Goal: Task Accomplishment & Management: Manage account settings

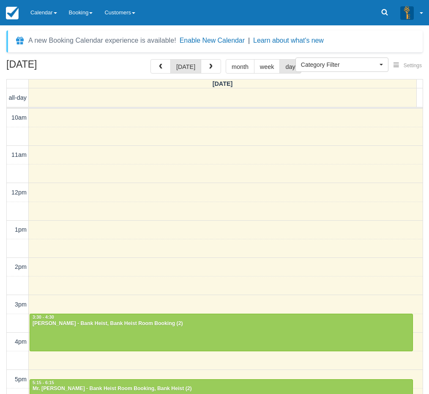
select select
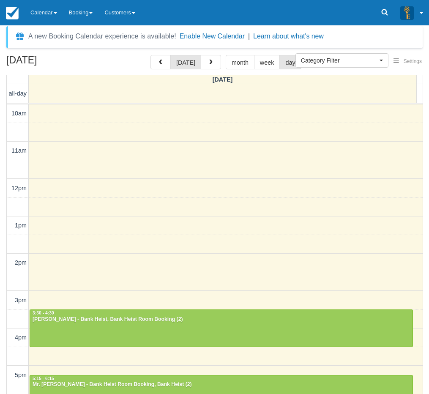
scroll to position [156, 0]
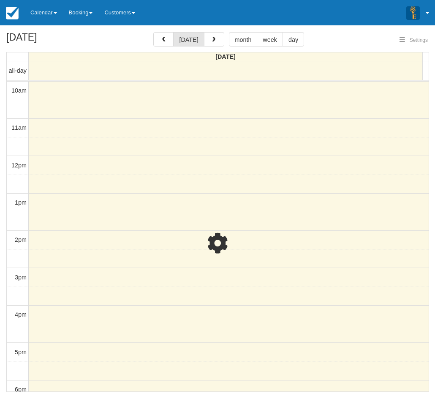
select select
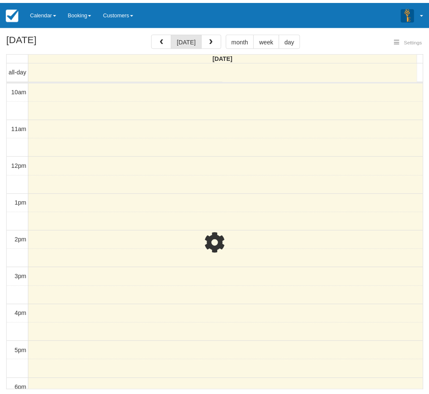
scroll to position [157, 0]
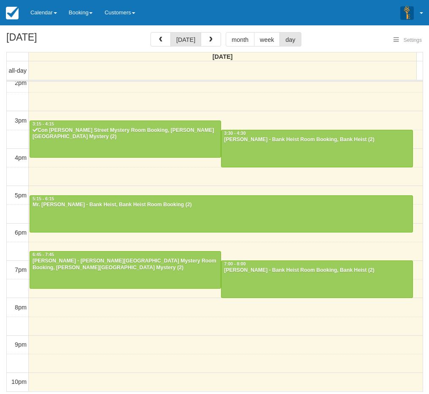
select select
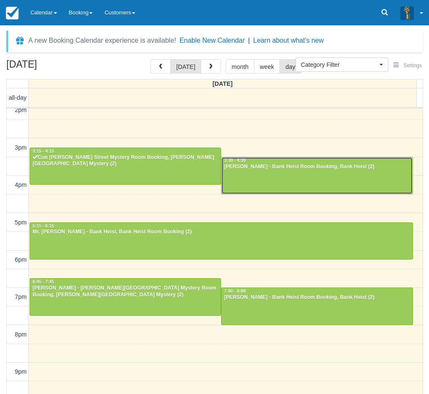
click at [238, 165] on div "[PERSON_NAME] - Bank Heist Room Booking, Bank Heist (2)" at bounding box center [317, 167] width 186 height 7
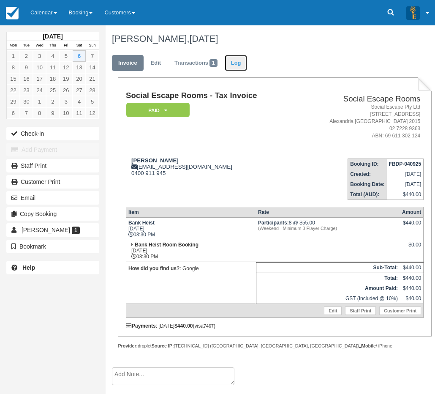
click at [244, 61] on link "Log" at bounding box center [236, 63] width 23 height 16
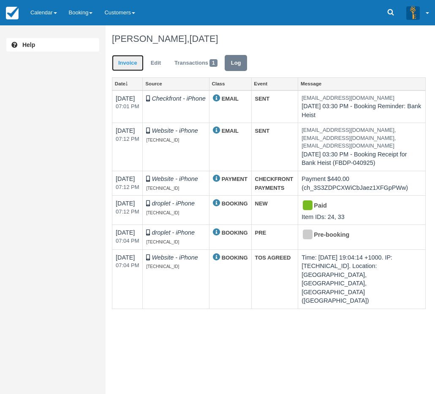
click at [123, 62] on link "Invoice" at bounding box center [128, 63] width 32 height 16
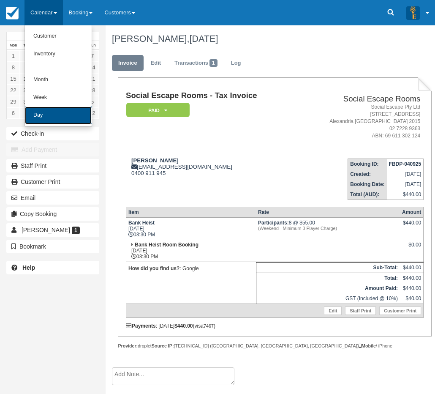
click at [54, 117] on link "Day" at bounding box center [58, 116] width 67 height 18
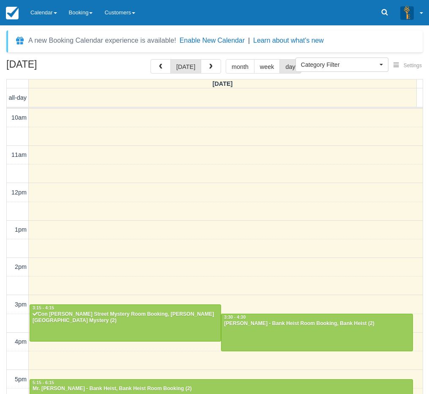
select select
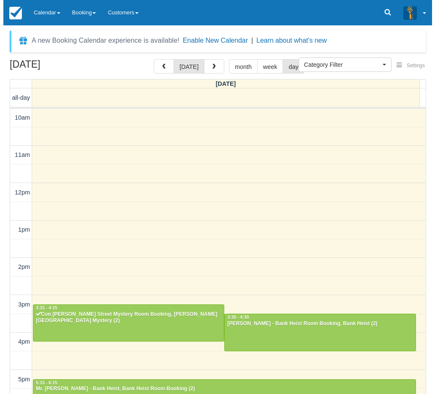
scroll to position [157, 0]
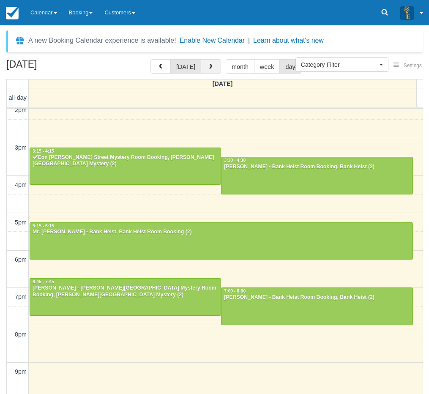
click at [213, 68] on button "button" at bounding box center [211, 66] width 20 height 14
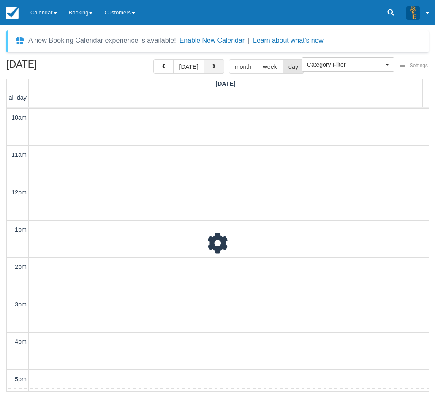
scroll to position [184, 0]
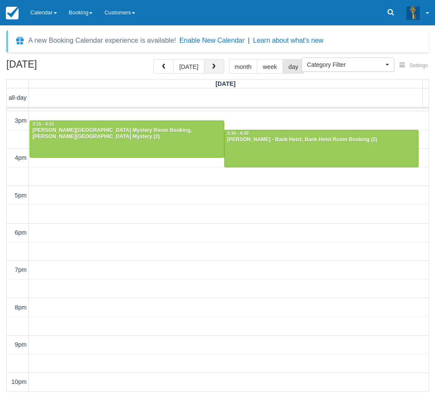
click at [213, 68] on span "button" at bounding box center [214, 67] width 6 height 6
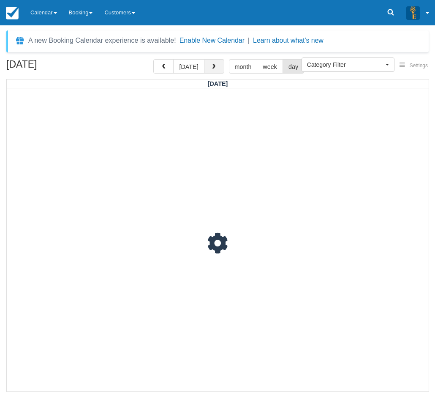
click at [213, 68] on span "button" at bounding box center [214, 67] width 6 height 6
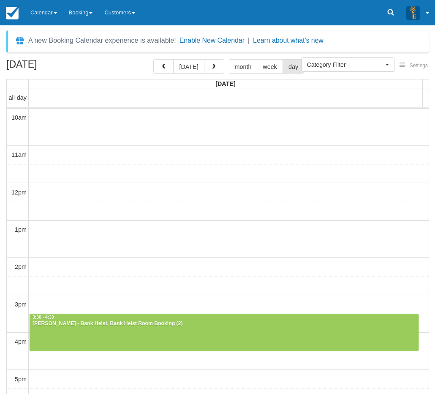
select select
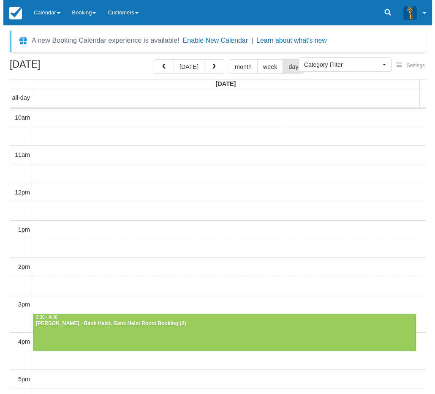
scroll to position [157, 0]
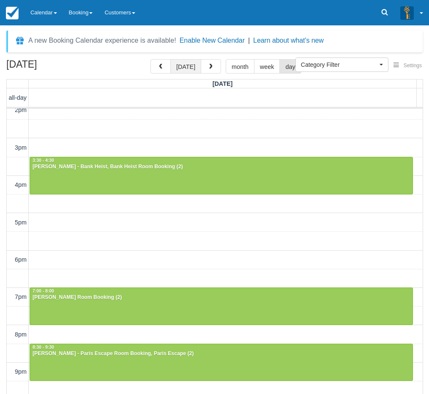
click at [187, 67] on button "today" at bounding box center [185, 66] width 31 height 14
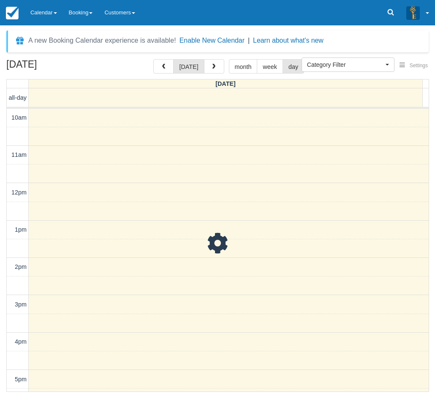
scroll to position [184, 0]
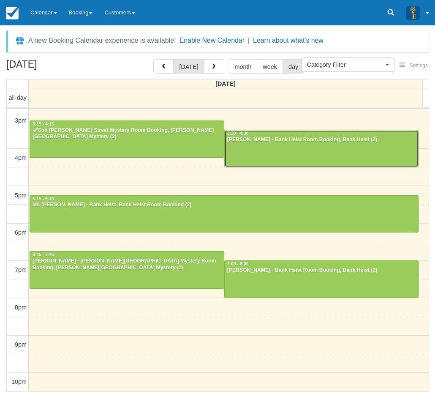
click at [253, 148] on div at bounding box center [322, 148] width 194 height 36
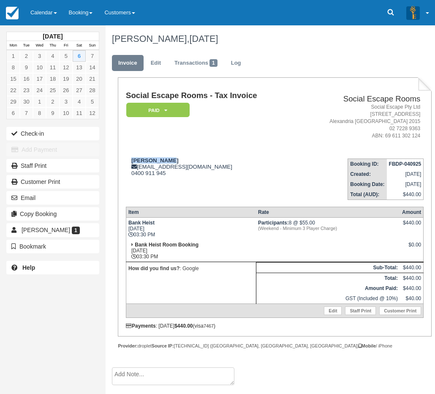
drag, startPoint x: 174, startPoint y: 162, endPoint x: 132, endPoint y: 156, distance: 42.3
click at [132, 156] on td "[PERSON_NAME] [EMAIL_ADDRESS][DOMAIN_NAME] 0400 911 945" at bounding box center [211, 176] width 171 height 48
copy strong "[PERSON_NAME]"
click at [169, 142] on td "Social Escape Rooms - Tax Invoice Paid   Pending Reserved Deposit Blocked for C…" at bounding box center [211, 121] width 171 height 60
click at [49, 8] on link "Calendar" at bounding box center [44, 12] width 38 height 25
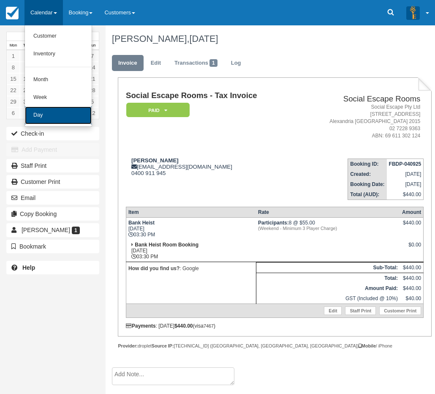
click at [59, 119] on link "Day" at bounding box center [58, 116] width 67 height 18
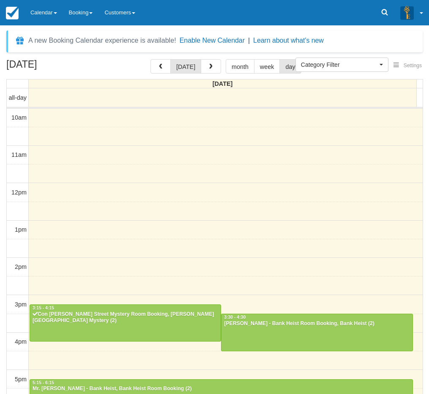
select select
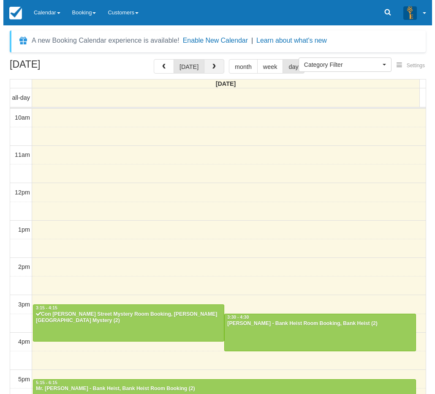
scroll to position [157, 0]
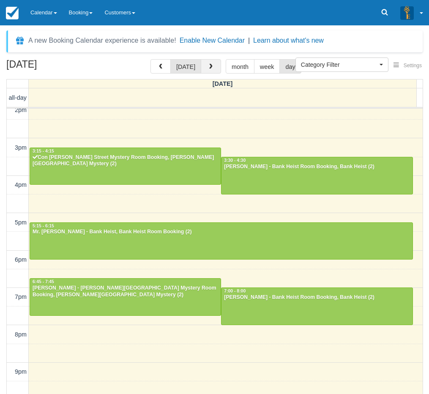
click at [210, 70] on button "button" at bounding box center [211, 66] width 20 height 14
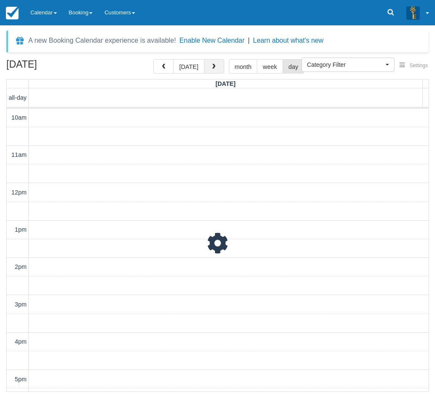
scroll to position [184, 0]
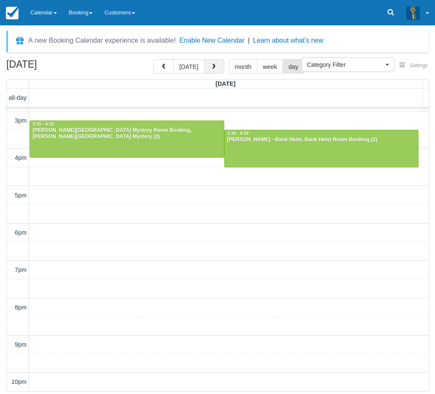
click at [212, 71] on button "button" at bounding box center [214, 66] width 20 height 14
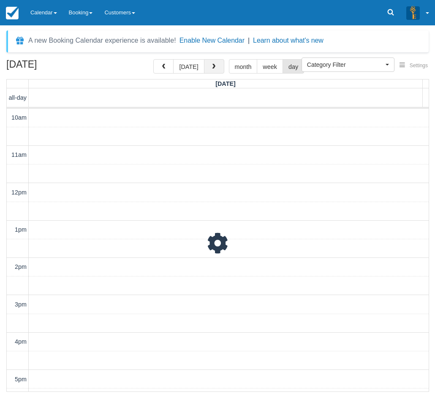
scroll to position [184, 0]
click at [212, 71] on button "button" at bounding box center [214, 66] width 20 height 14
click at [189, 64] on button "today" at bounding box center [188, 66] width 31 height 14
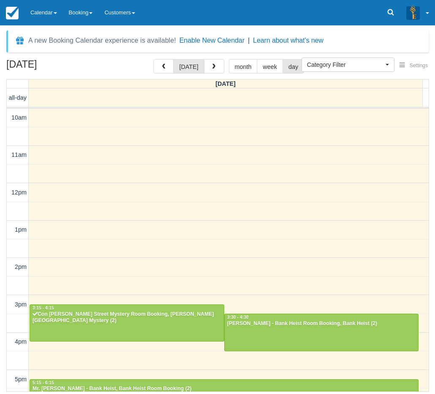
scroll to position [184, 0]
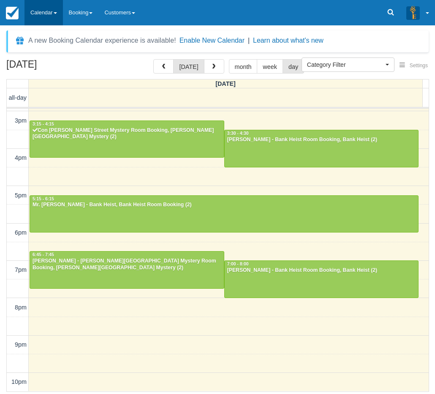
click at [38, 20] on link "Calendar" at bounding box center [44, 12] width 38 height 25
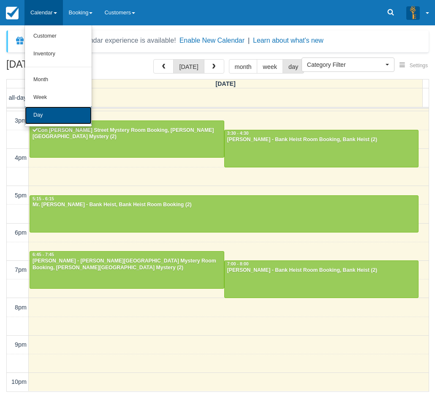
click at [43, 107] on link "Day" at bounding box center [58, 116] width 67 height 18
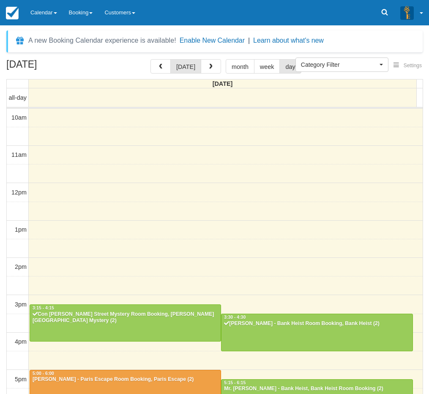
select select
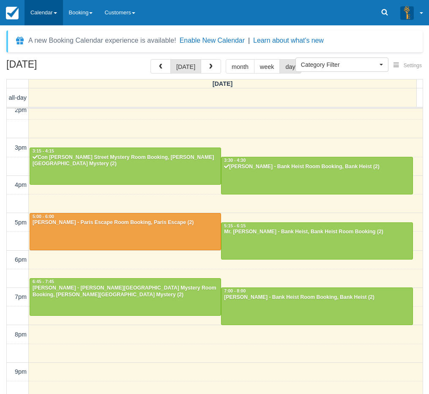
click at [40, 19] on link "Calendar" at bounding box center [44, 12] width 38 height 25
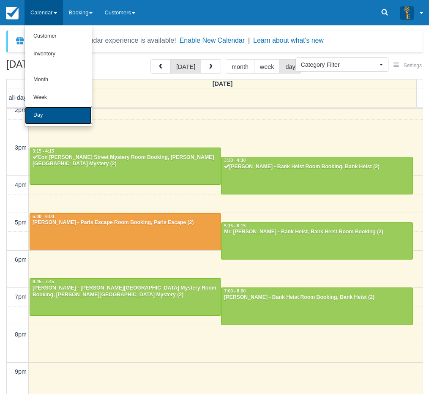
click at [44, 117] on link "Day" at bounding box center [58, 116] width 67 height 18
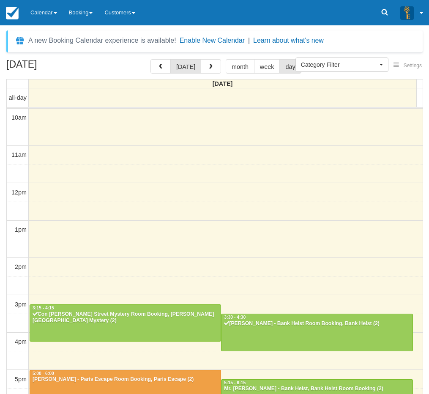
select select
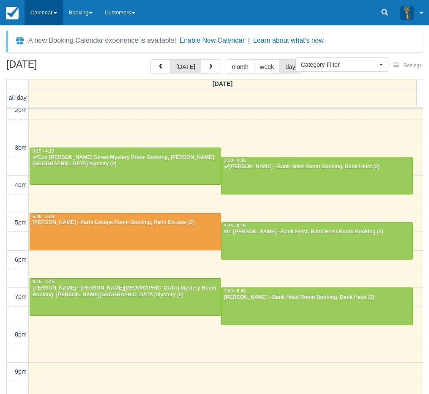
click at [57, 10] on link "Calendar" at bounding box center [44, 12] width 38 height 25
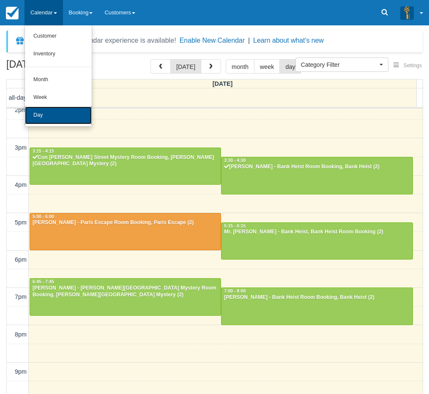
click at [54, 112] on link "Day" at bounding box center [58, 116] width 67 height 18
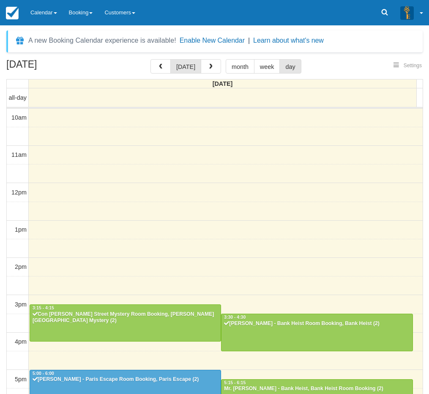
select select
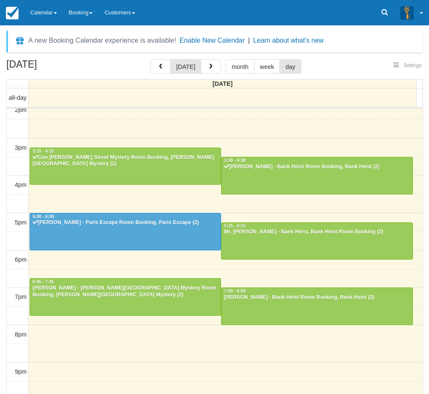
select select
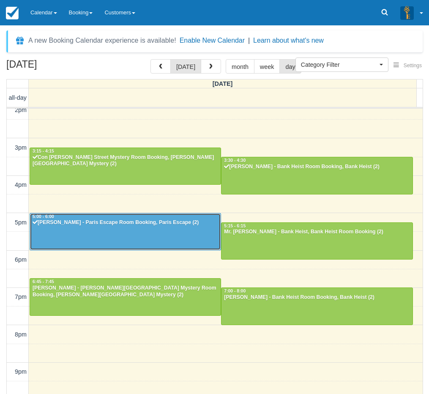
click at [81, 235] on div at bounding box center [125, 231] width 191 height 36
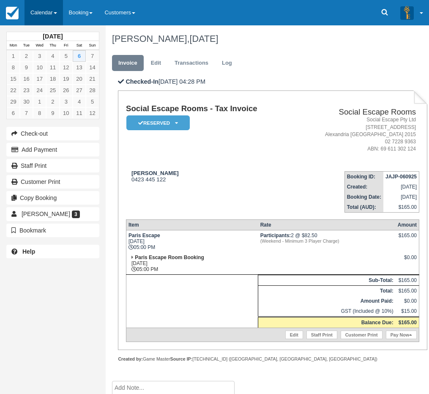
click at [54, 16] on link "Calendar" at bounding box center [44, 12] width 38 height 25
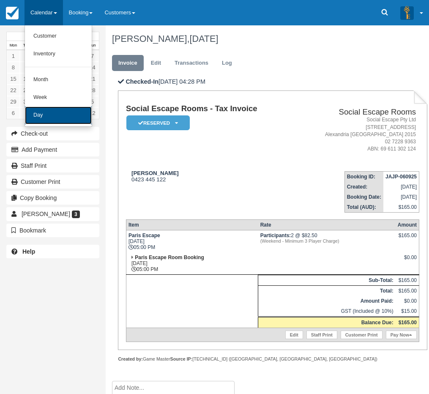
click at [38, 118] on link "Day" at bounding box center [58, 116] width 67 height 18
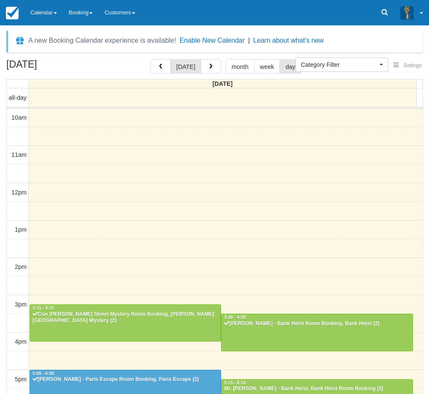
select select
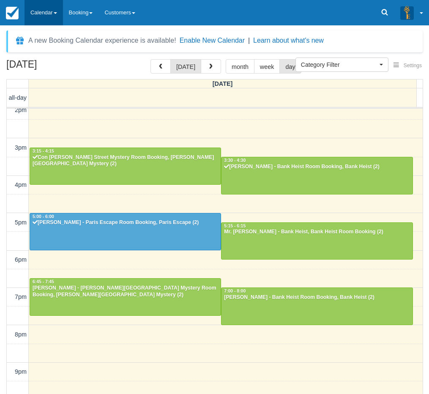
click at [51, 15] on link "Calendar" at bounding box center [44, 12] width 38 height 25
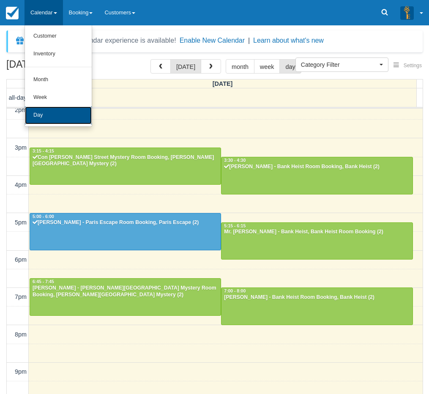
click at [46, 118] on link "Day" at bounding box center [58, 116] width 67 height 18
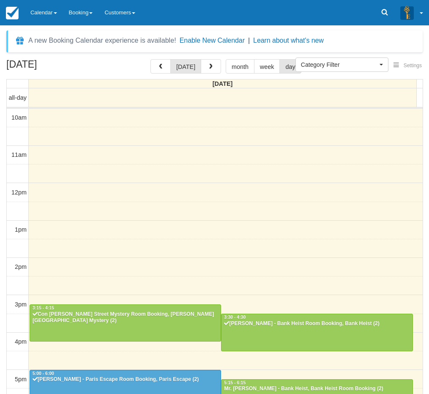
select select
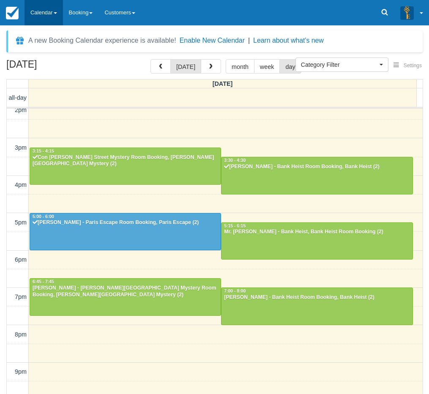
click at [42, 16] on link "Calendar" at bounding box center [44, 12] width 38 height 25
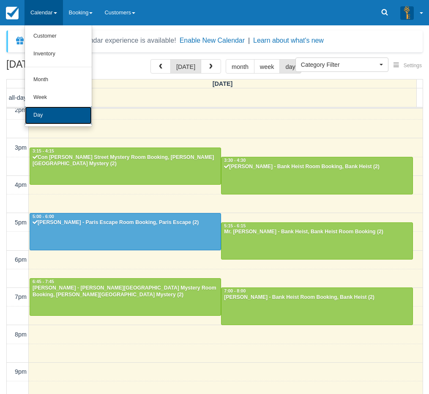
click at [49, 116] on link "Day" at bounding box center [58, 116] width 67 height 18
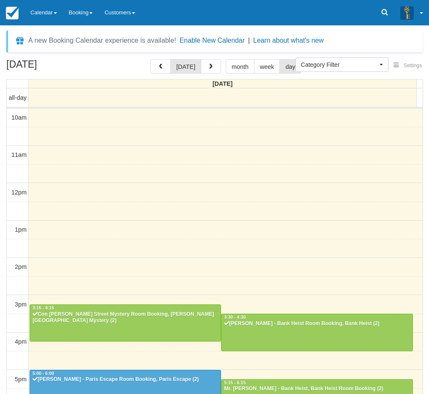
select select
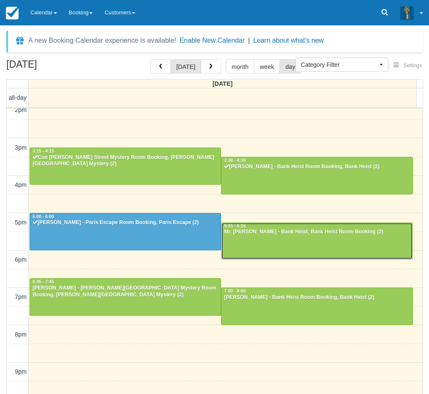
click at [260, 243] on div at bounding box center [316, 241] width 191 height 36
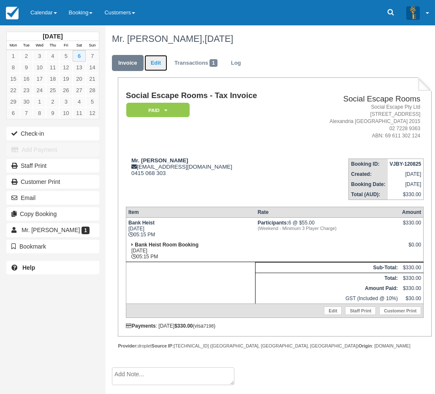
click at [150, 63] on link "Edit" at bounding box center [156, 63] width 23 height 16
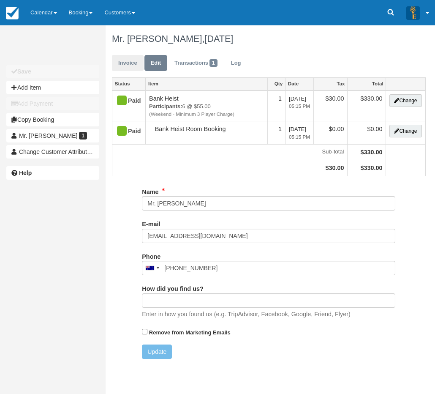
type input "0415 068 303"
click at [130, 60] on link "Invoice" at bounding box center [128, 63] width 32 height 16
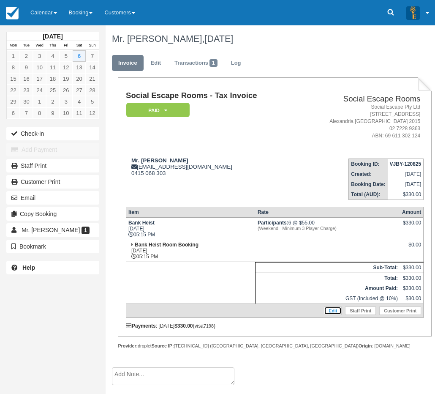
click at [333, 308] on link "Edit" at bounding box center [333, 310] width 18 height 8
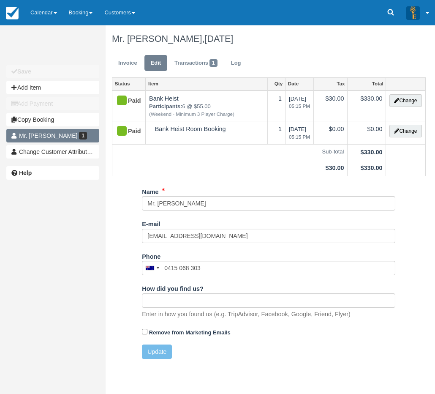
click at [72, 133] on link "Mr. James Allen 1" at bounding box center [52, 136] width 93 height 14
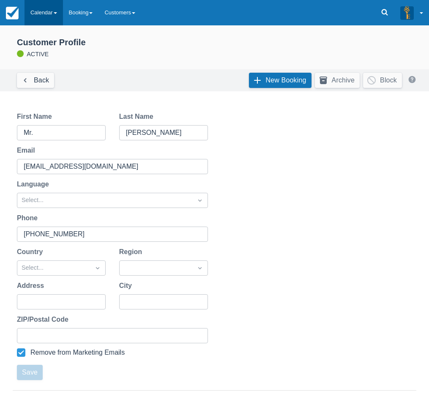
click at [52, 8] on link "Calendar" at bounding box center [44, 12] width 38 height 25
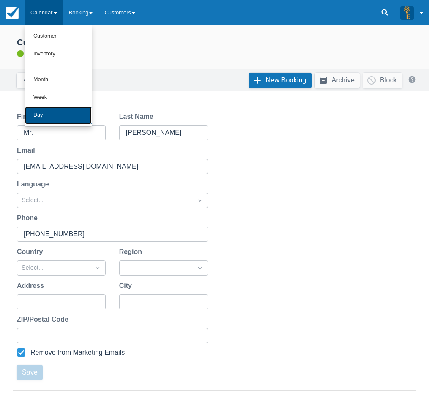
click at [60, 115] on link "Day" at bounding box center [58, 116] width 67 height 18
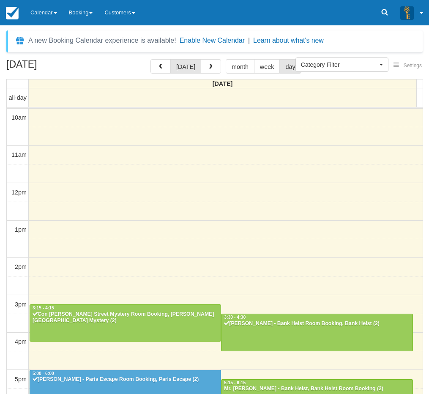
select select
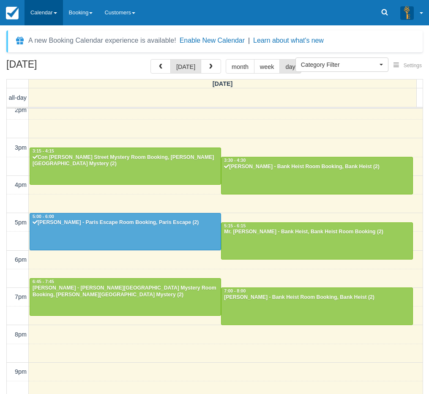
click at [45, 19] on link "Calendar" at bounding box center [44, 12] width 38 height 25
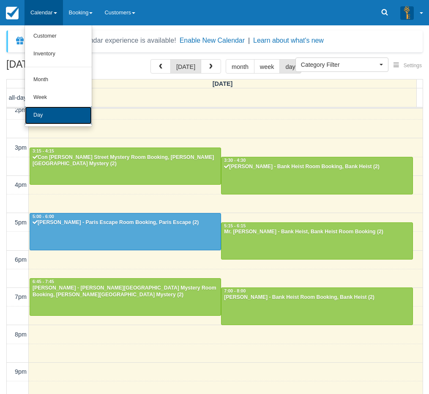
click at [47, 113] on link "Day" at bounding box center [58, 116] width 67 height 18
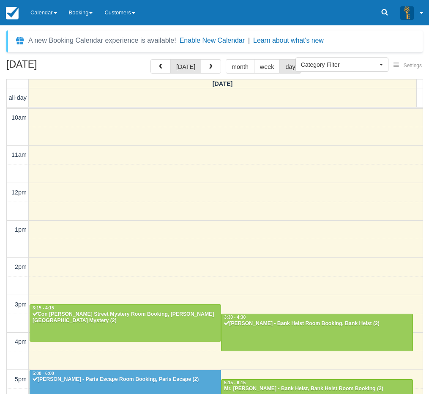
select select
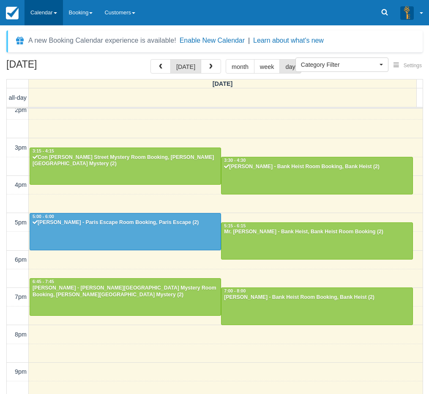
click at [53, 15] on link "Calendar" at bounding box center [44, 12] width 38 height 25
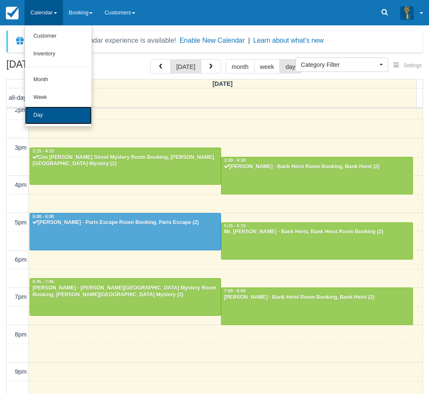
click at [46, 116] on link "Day" at bounding box center [58, 116] width 67 height 18
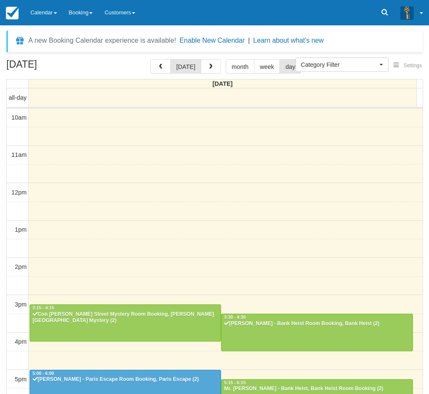
select select
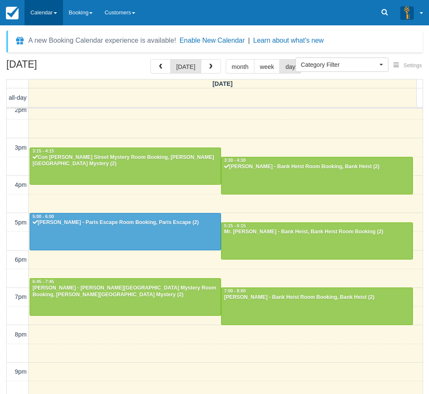
click at [42, 14] on link "Calendar" at bounding box center [44, 12] width 38 height 25
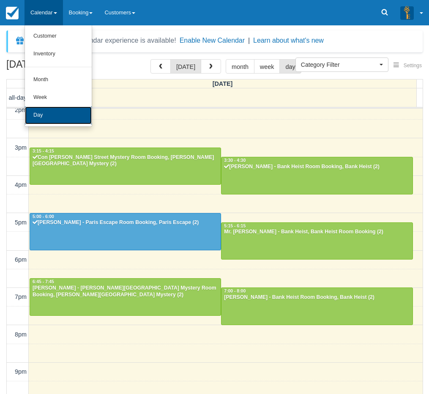
click at [58, 117] on link "Day" at bounding box center [58, 116] width 67 height 18
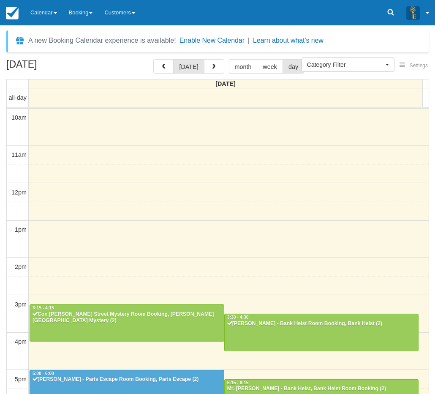
select select
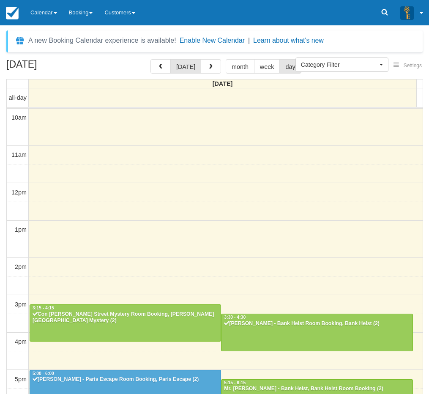
scroll to position [157, 0]
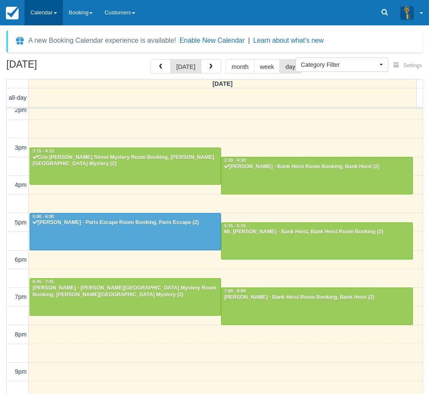
click at [50, 18] on link "Calendar" at bounding box center [44, 12] width 38 height 25
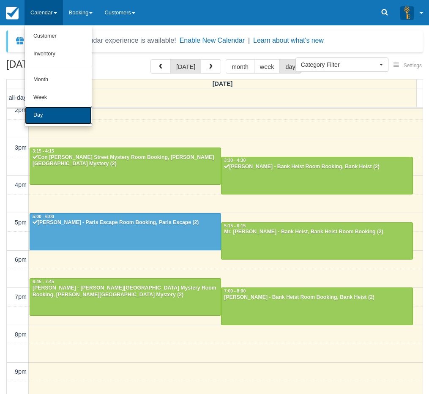
click at [52, 112] on link "Day" at bounding box center [58, 116] width 67 height 18
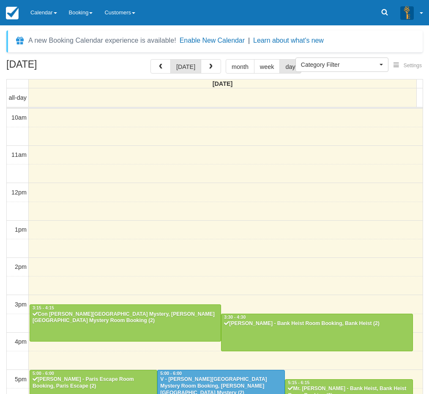
select select
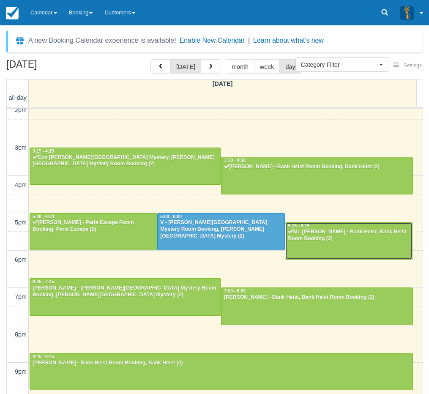
click at [335, 241] on div "Mr. James Allen - Bank Heist, Bank Heist Room Booking (2)" at bounding box center [348, 236] width 123 height 14
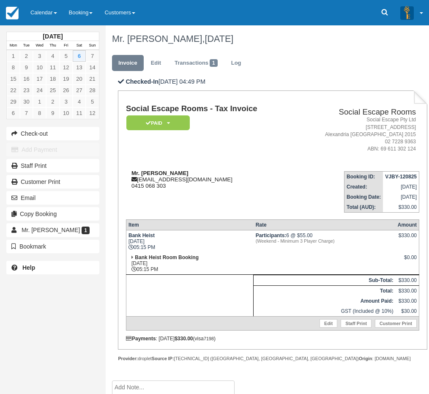
click at [145, 174] on strong "Mr. [PERSON_NAME]" at bounding box center [159, 173] width 57 height 6
click at [133, 173] on strong "Mr. [PERSON_NAME]" at bounding box center [159, 173] width 57 height 6
drag, startPoint x: 133, startPoint y: 173, endPoint x: 167, endPoint y: 174, distance: 33.8
click at [167, 174] on strong "Mr. [PERSON_NAME]" at bounding box center [159, 173] width 57 height 6
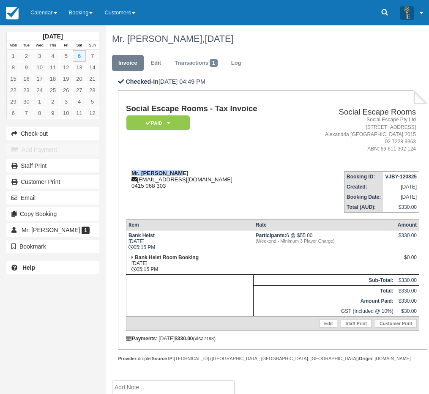
copy strong "Mr. [PERSON_NAME]"
